Goal: Task Accomplishment & Management: Manage account settings

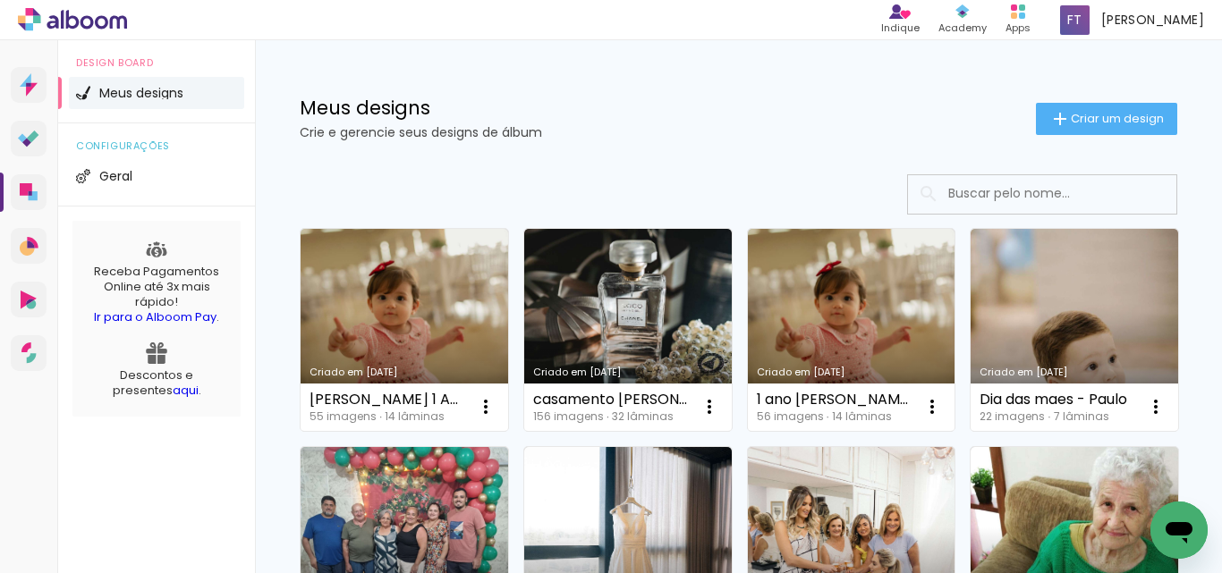
click at [742, 143] on div "Meus designs Crie e gerencie seus designs de álbum Criar um design" at bounding box center [738, 98] width 967 height 116
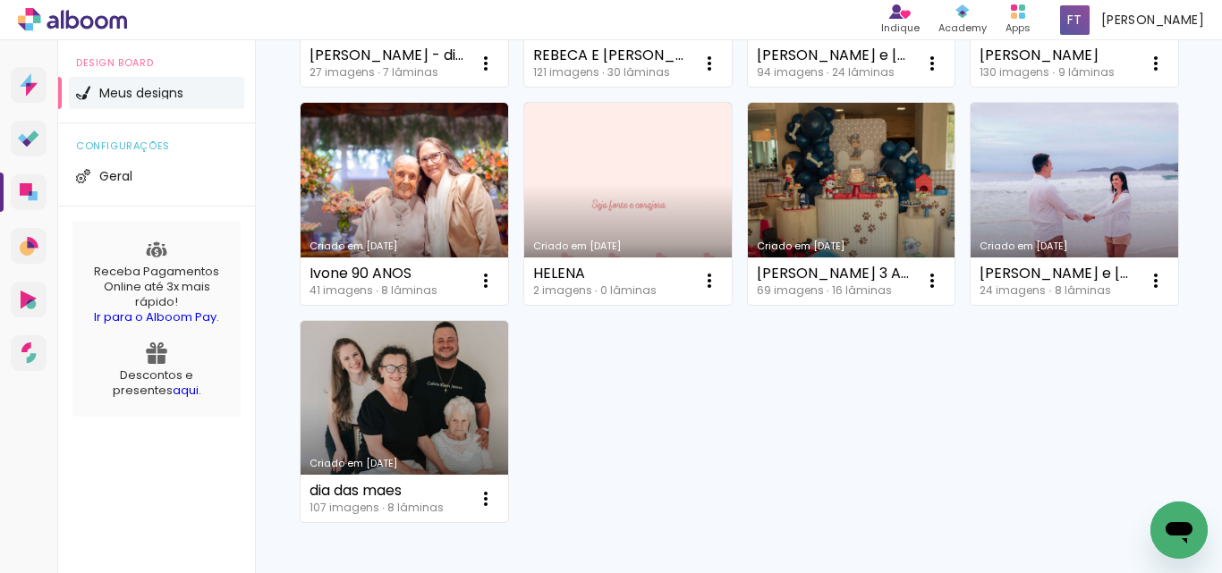
scroll to position [554, 0]
